Goal: Information Seeking & Learning: Find specific page/section

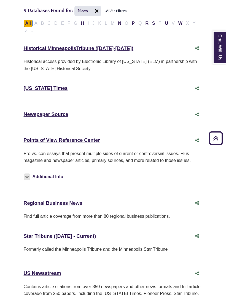
scroll to position [143, 0]
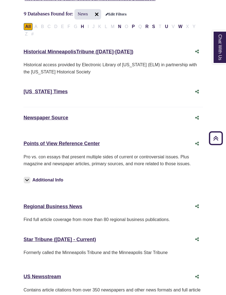
click at [47, 98] on div "[US_STATE] Times This link opens in a new window" at bounding box center [113, 97] width 179 height 21
click at [45, 94] on link "[US_STATE] Times This link opens in a new window" at bounding box center [46, 92] width 44 height 6
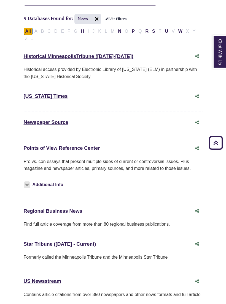
scroll to position [152, 0]
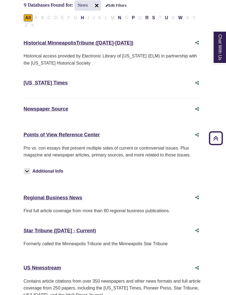
click at [50, 84] on link "New York Times This link opens in a new window" at bounding box center [46, 83] width 44 height 6
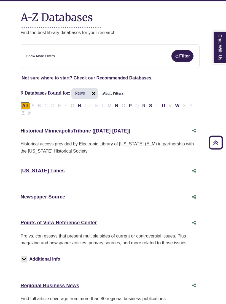
scroll to position [63, 3]
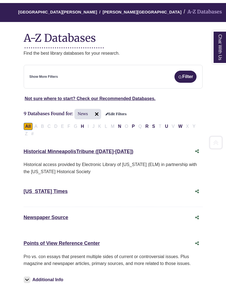
click at [38, 192] on link "New York Times This link opens in a new window" at bounding box center [46, 192] width 44 height 6
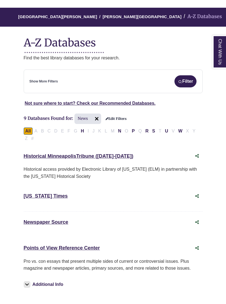
scroll to position [43, 0]
